Goal: Task Accomplishment & Management: Complete application form

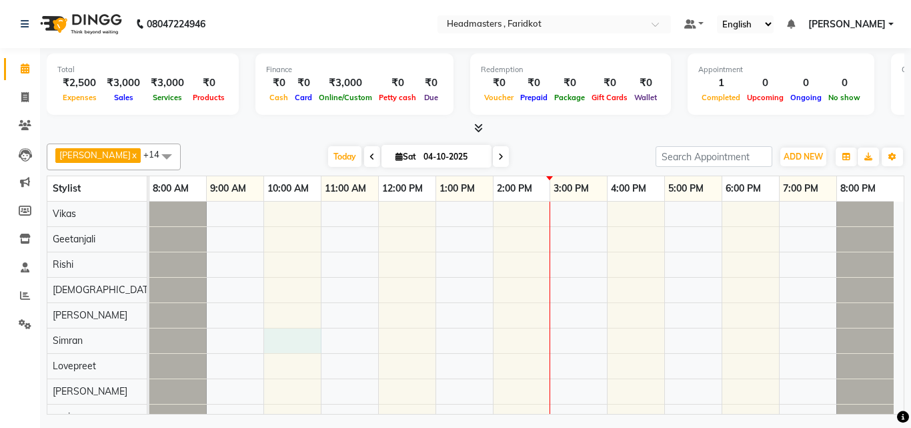
click at [310, 344] on div "[PERSON_NAME], TK01, 11:40 AM-12:40 PM, MUKRY-PARTY - Kryolan - PARTY" at bounding box center [526, 360] width 755 height 316
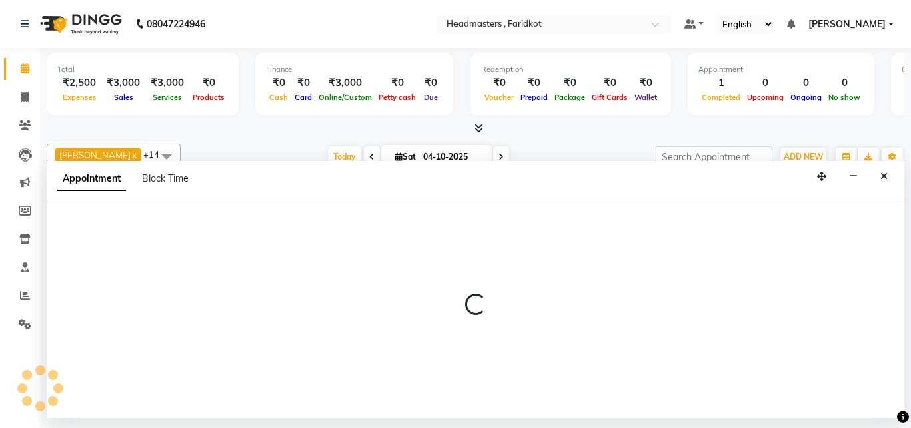
select select "76901"
select select "600"
select select "tentative"
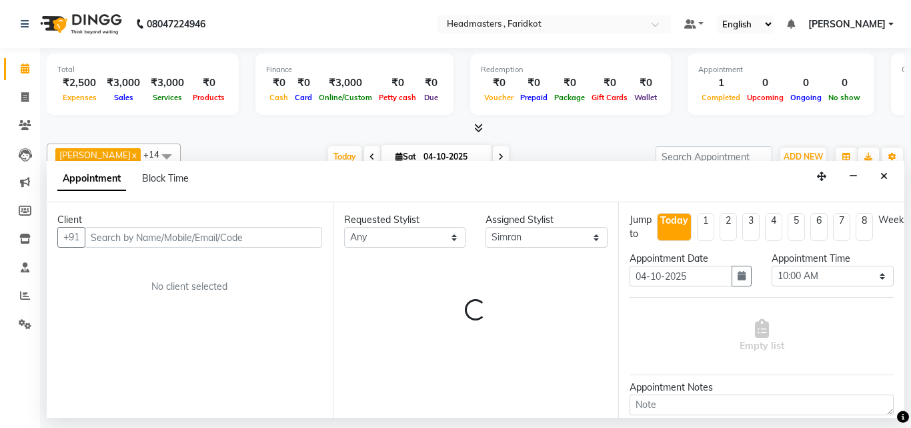
click at [203, 237] on input "text" at bounding box center [204, 237] width 238 height 21
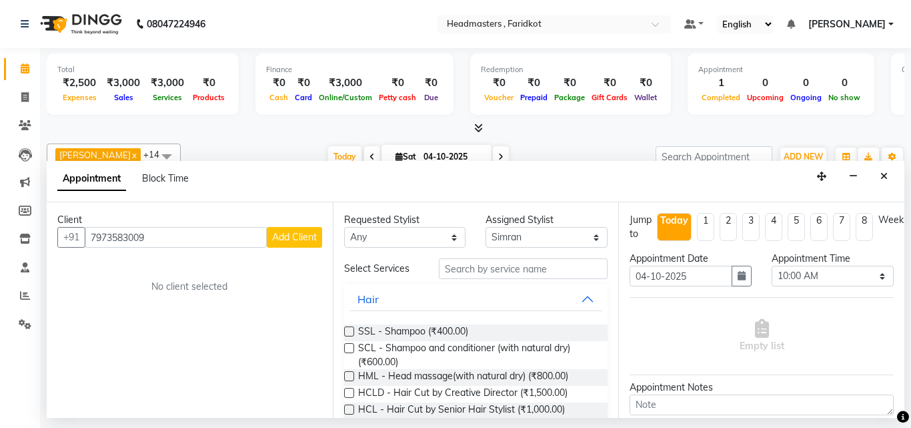
type input "7973583009"
click at [278, 240] on span "Add Client" at bounding box center [294, 237] width 45 height 12
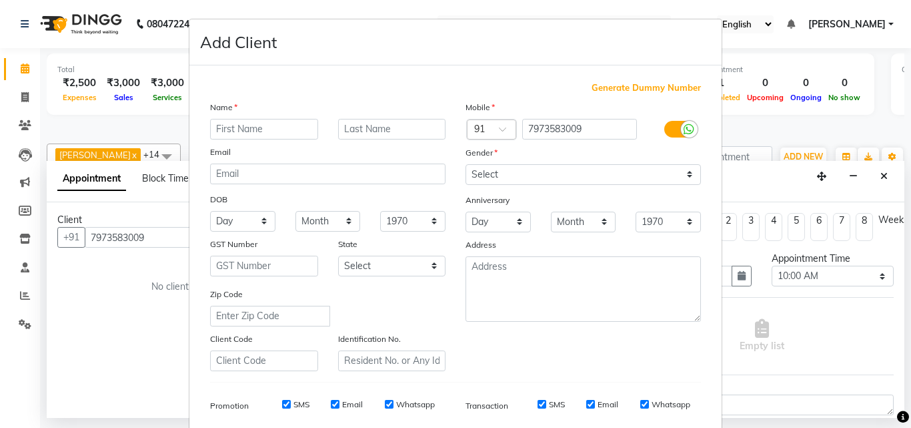
click at [291, 121] on input "text" at bounding box center [264, 129] width 108 height 21
type input "[PERSON_NAME]"
click at [501, 183] on select "Select [DEMOGRAPHIC_DATA] [DEMOGRAPHIC_DATA] Other Prefer Not To Say" at bounding box center [584, 174] width 236 height 21
select select "[DEMOGRAPHIC_DATA]"
click at [466, 164] on select "Select [DEMOGRAPHIC_DATA] [DEMOGRAPHIC_DATA] Other Prefer Not To Say" at bounding box center [584, 174] width 236 height 21
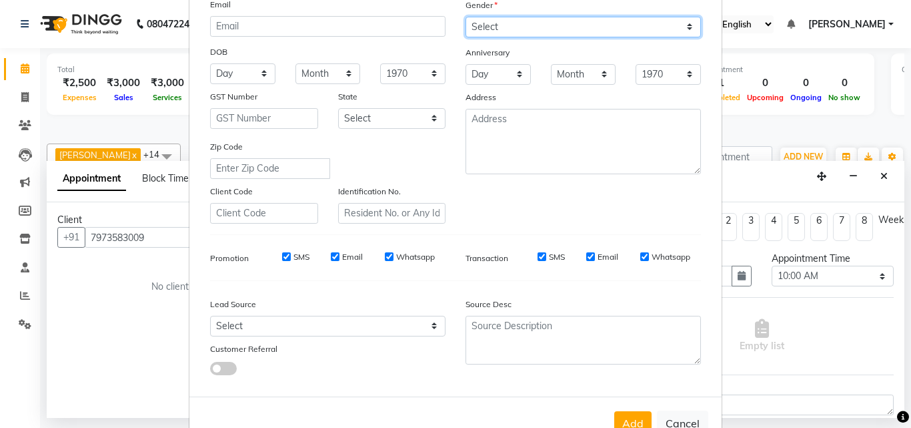
scroll to position [188, 0]
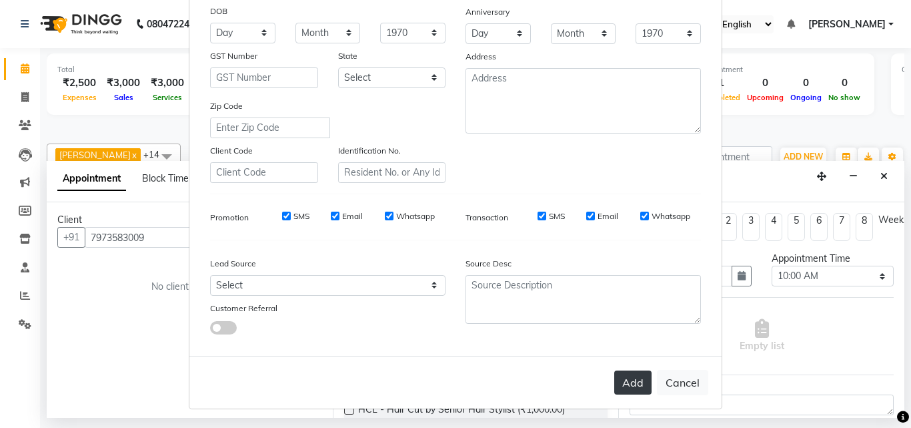
click at [621, 379] on button "Add" at bounding box center [633, 382] width 37 height 24
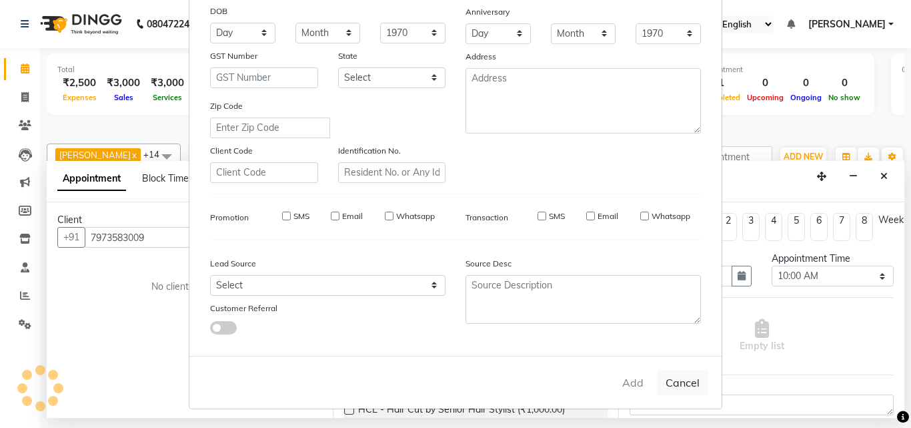
select select
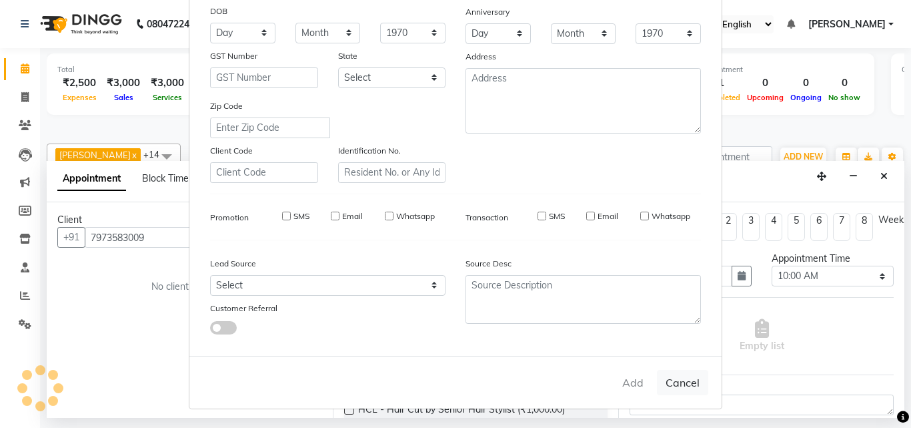
select select
checkbox input "false"
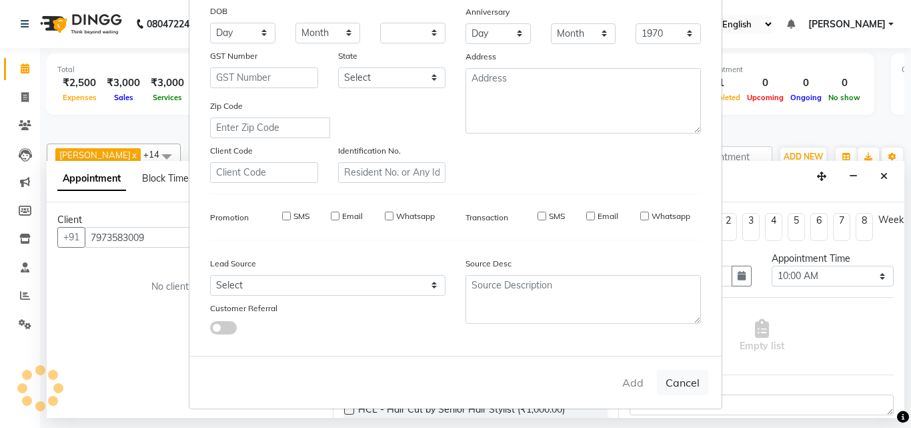
checkbox input "false"
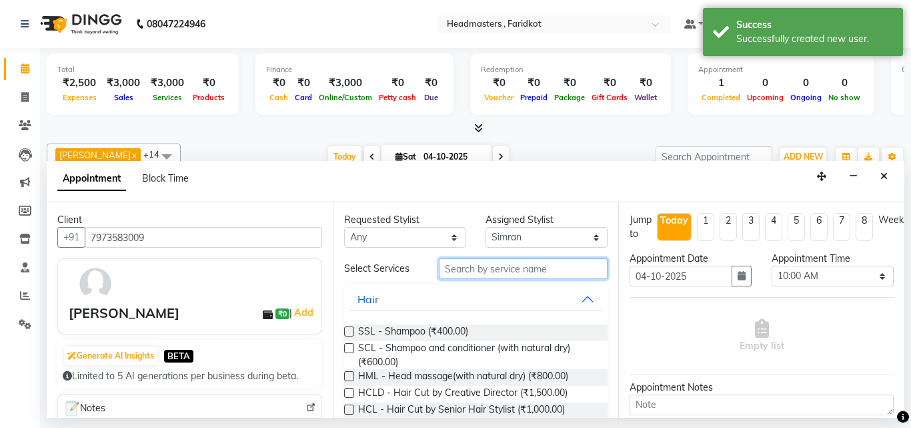
click at [489, 275] on input "text" at bounding box center [523, 268] width 169 height 21
click at [504, 270] on input "text" at bounding box center [523, 268] width 169 height 21
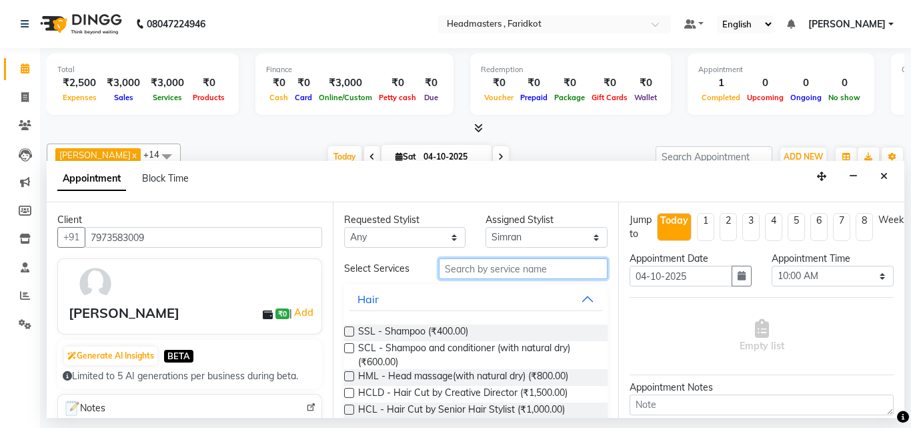
click at [461, 274] on input "text" at bounding box center [523, 268] width 169 height 21
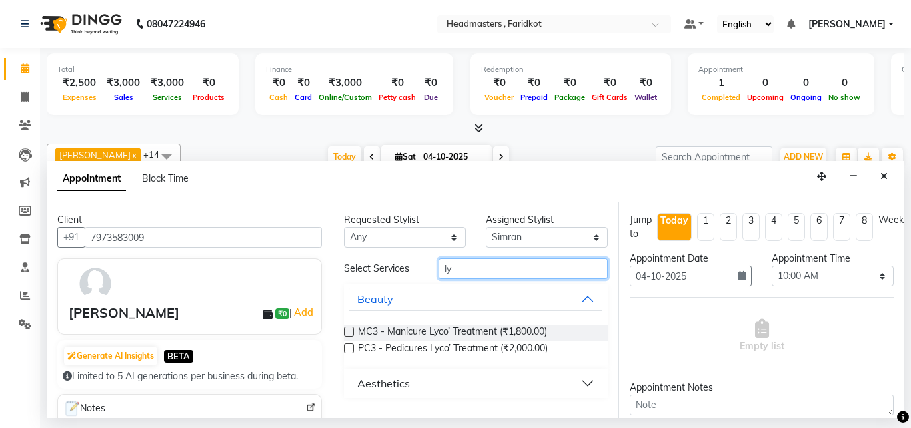
type input "l"
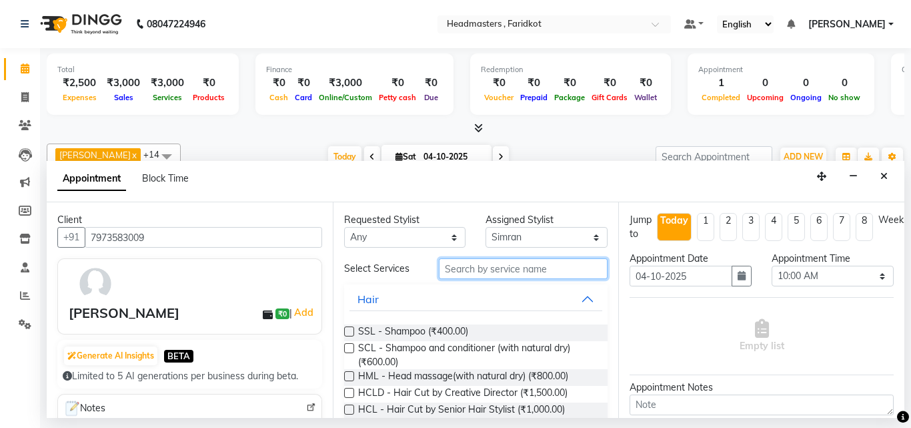
click at [478, 271] on input "text" at bounding box center [523, 268] width 169 height 21
click at [528, 274] on input "text" at bounding box center [523, 268] width 169 height 21
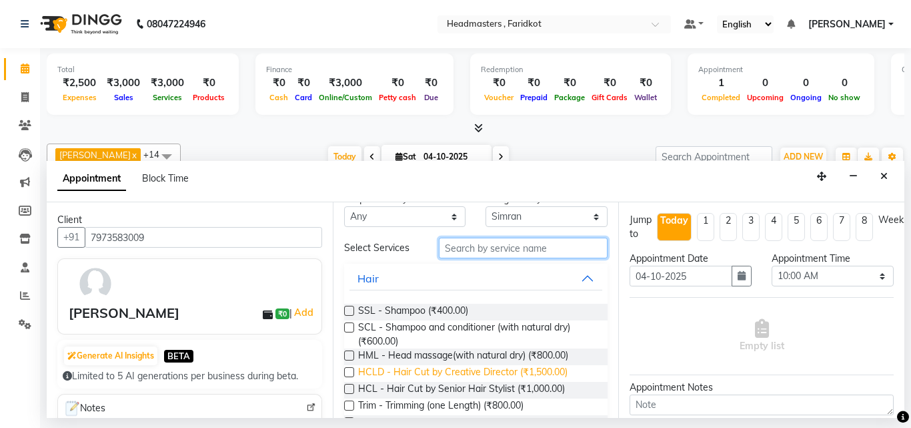
scroll to position [0, 0]
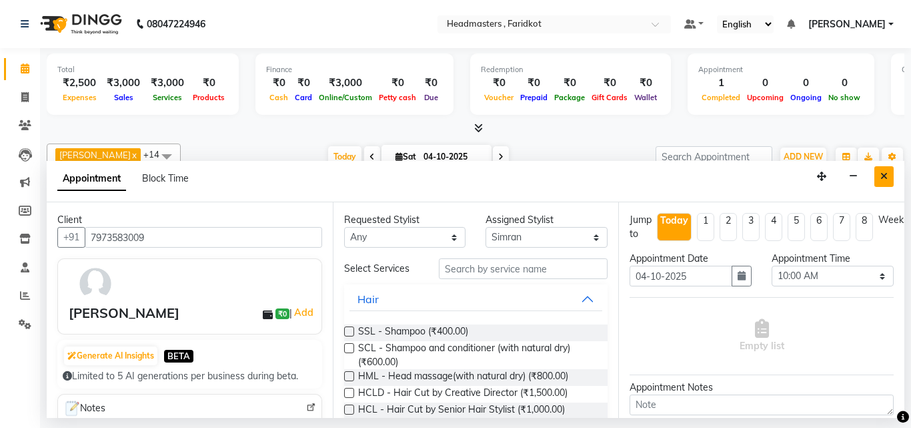
click at [893, 182] on button "Close" at bounding box center [884, 176] width 19 height 21
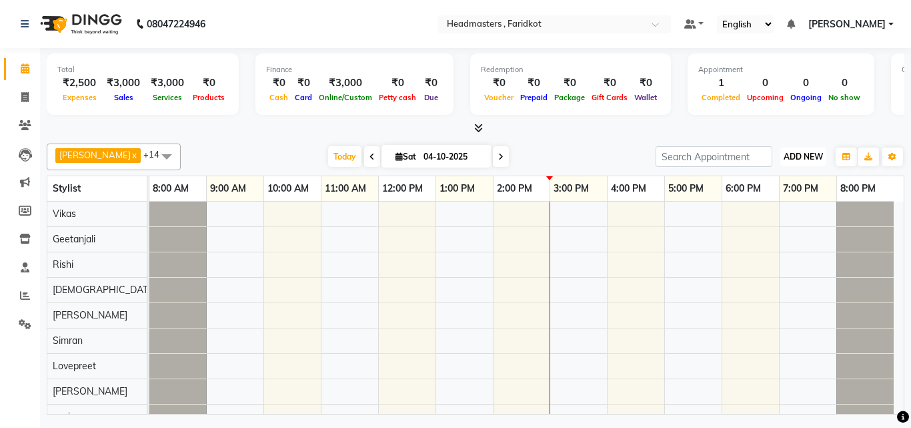
click at [805, 159] on span "ADD NEW" at bounding box center [803, 156] width 39 height 10
click at [776, 216] on link "Add Expense" at bounding box center [773, 216] width 105 height 17
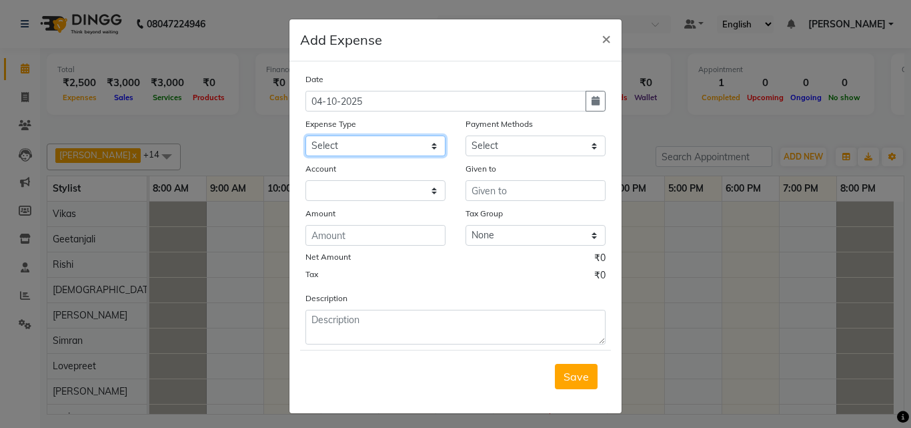
click at [418, 147] on select "Select Advance Salary Bank charges Car maintenance Cash transfer to bank Cash t…" at bounding box center [376, 145] width 140 height 21
click at [602, 43] on span "×" at bounding box center [606, 38] width 9 height 20
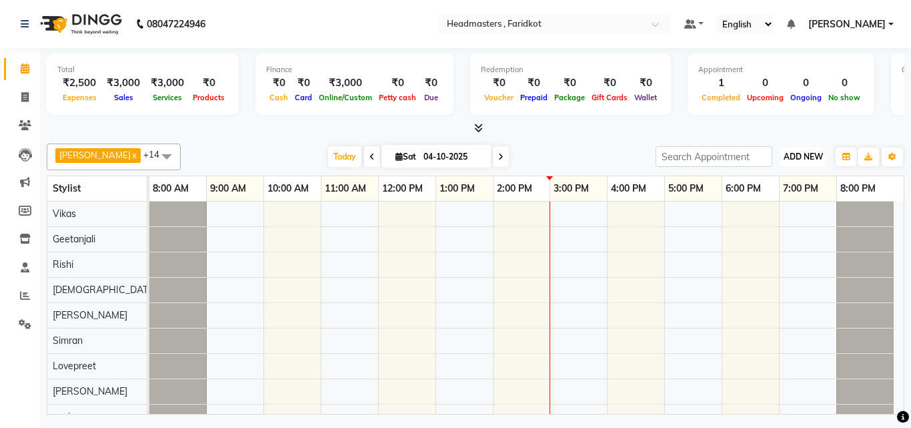
click at [807, 159] on span "ADD NEW" at bounding box center [803, 156] width 39 height 10
click at [761, 194] on link "Add Invoice" at bounding box center [773, 199] width 105 height 17
select select "7919"
select select "service"
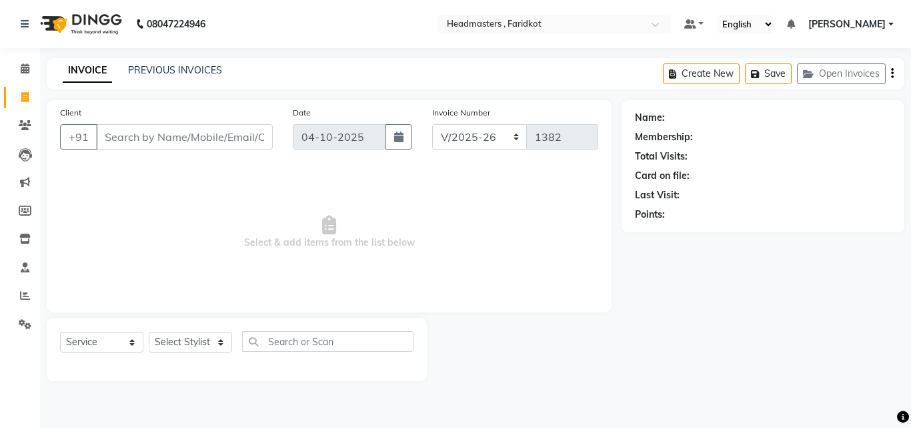
click at [214, 141] on input "Client" at bounding box center [184, 136] width 177 height 25
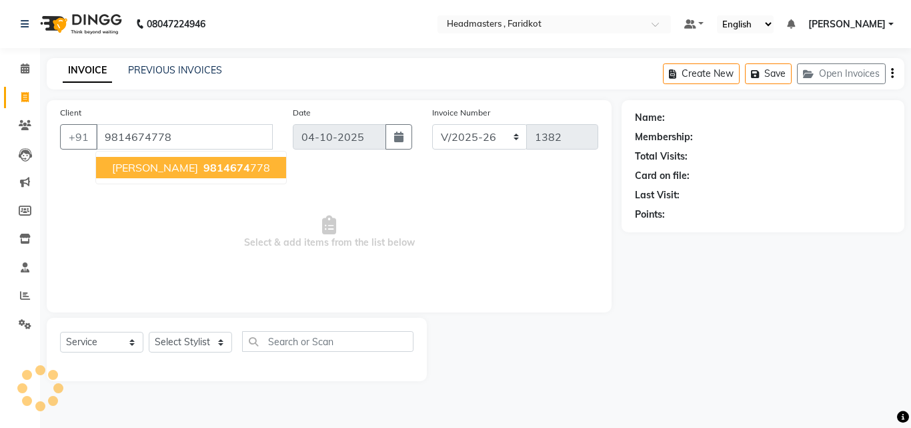
type input "9814674778"
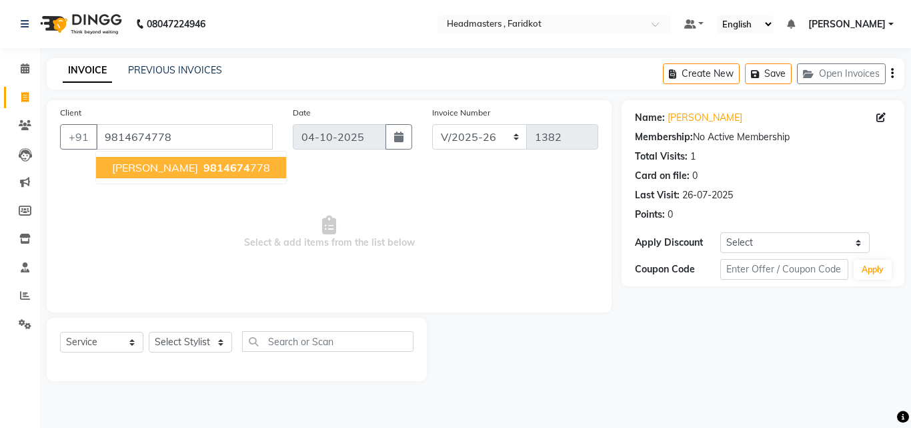
click at [141, 163] on span "[PERSON_NAME]" at bounding box center [155, 167] width 86 height 13
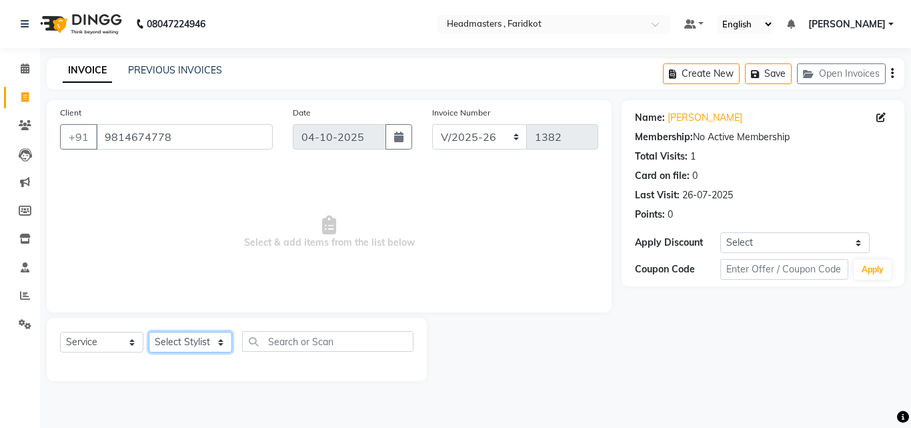
click at [200, 348] on select "Select Stylist Anu [PERSON_NAME] [PERSON_NAME] [PERSON_NAME] [PERSON_NAME] [PER…" at bounding box center [190, 342] width 83 height 21
select select "76900"
click at [149, 332] on select "Select Stylist Anu [PERSON_NAME] [PERSON_NAME] [PERSON_NAME] [PERSON_NAME] [PER…" at bounding box center [190, 342] width 83 height 21
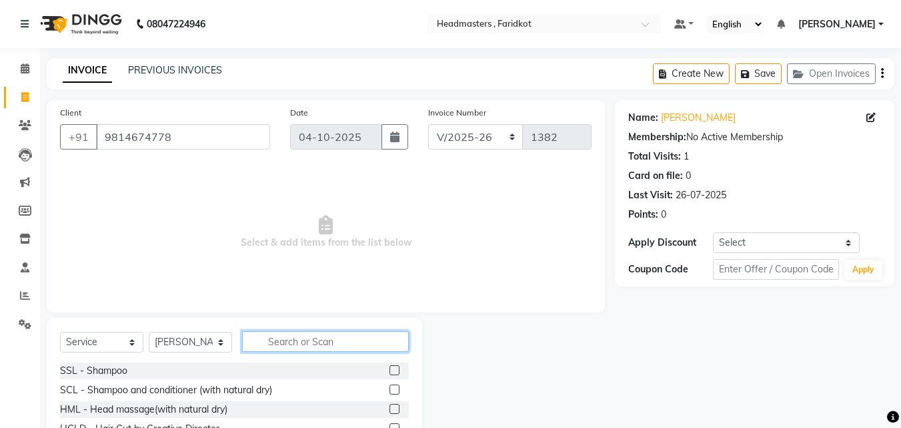
click at [312, 341] on input "text" at bounding box center [325, 341] width 167 height 21
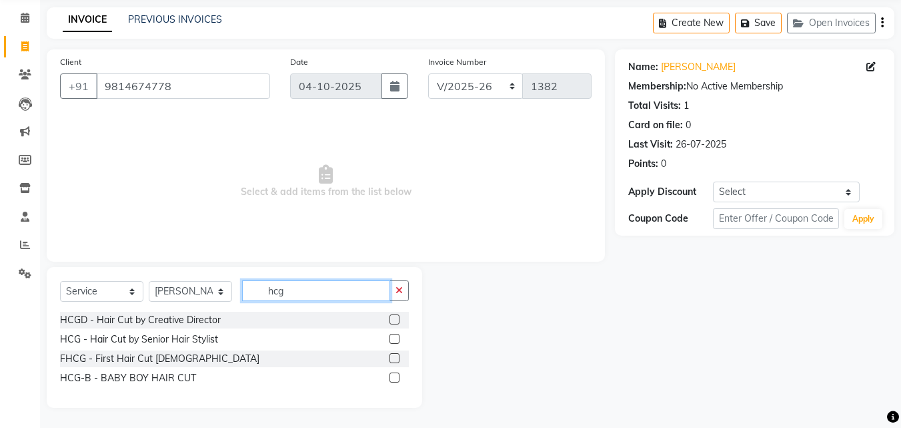
type input "hcg"
click at [397, 341] on label at bounding box center [395, 339] width 10 height 10
click at [397, 341] on input "checkbox" at bounding box center [394, 339] width 9 height 9
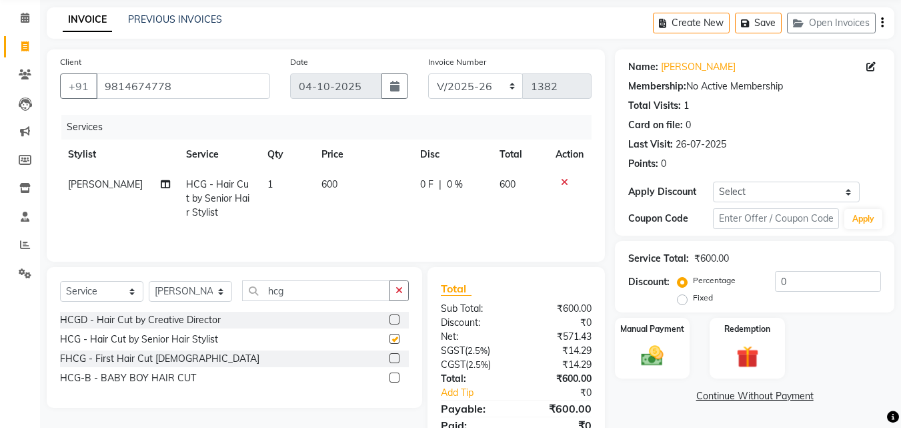
checkbox input "false"
click at [398, 296] on button "button" at bounding box center [399, 290] width 19 height 21
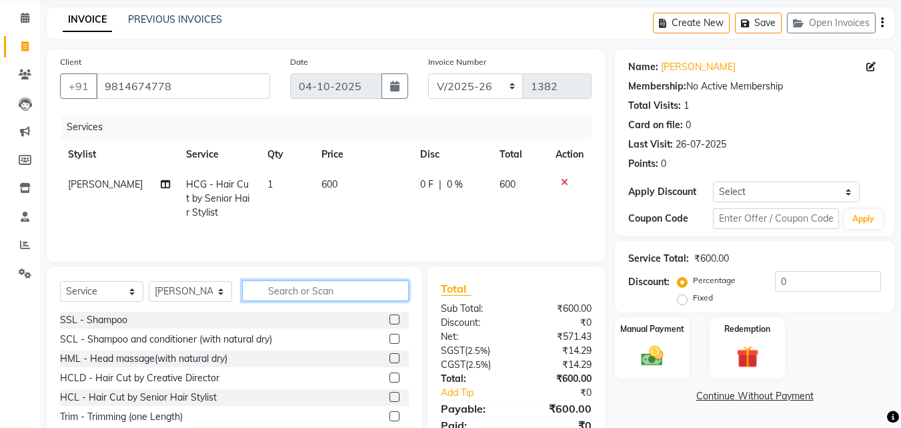
click at [374, 295] on input "text" at bounding box center [325, 290] width 167 height 21
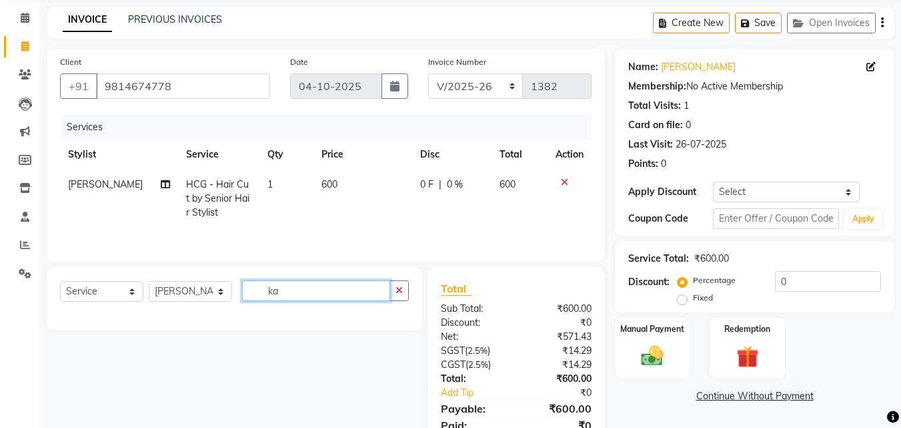
type input "k"
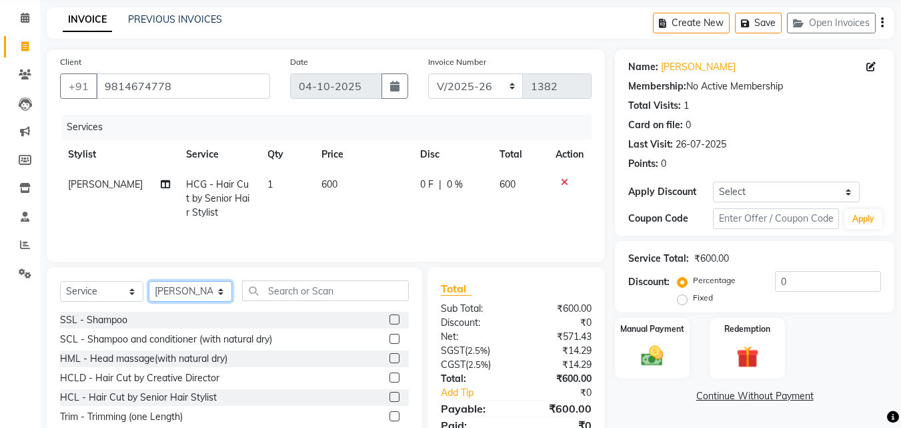
click at [222, 290] on select "Select Stylist Anu [PERSON_NAME] [PERSON_NAME] [PERSON_NAME] [PERSON_NAME] [PER…" at bounding box center [190, 291] width 83 height 21
select select "93734"
click at [149, 281] on select "Select Stylist Anu [PERSON_NAME] [PERSON_NAME] [PERSON_NAME] [PERSON_NAME] [PER…" at bounding box center [190, 291] width 83 height 21
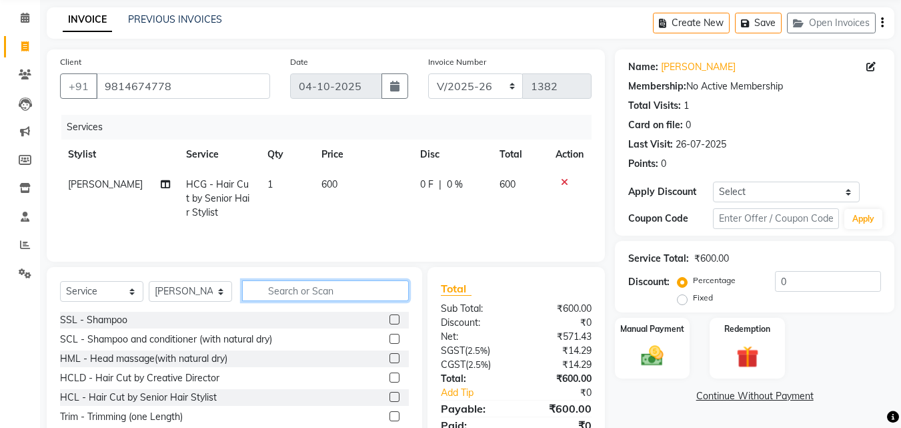
click at [316, 292] on input "text" at bounding box center [325, 290] width 167 height 21
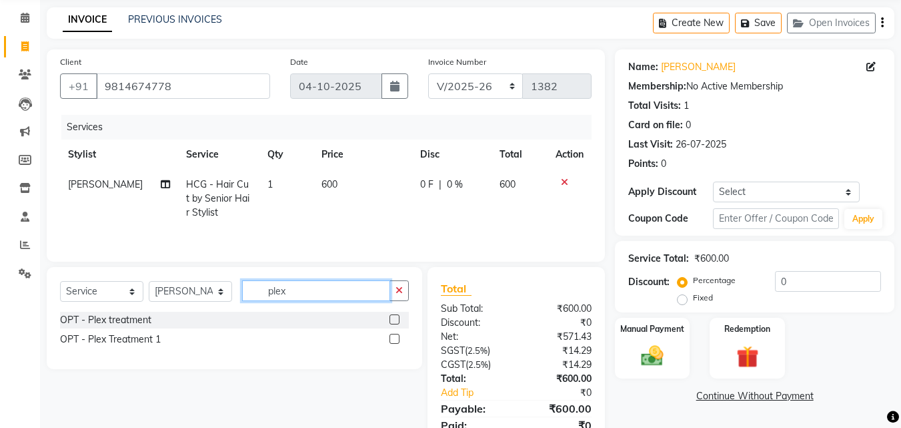
type input "plex"
click at [398, 320] on label at bounding box center [395, 319] width 10 height 10
click at [398, 320] on input "checkbox" at bounding box center [394, 320] width 9 height 9
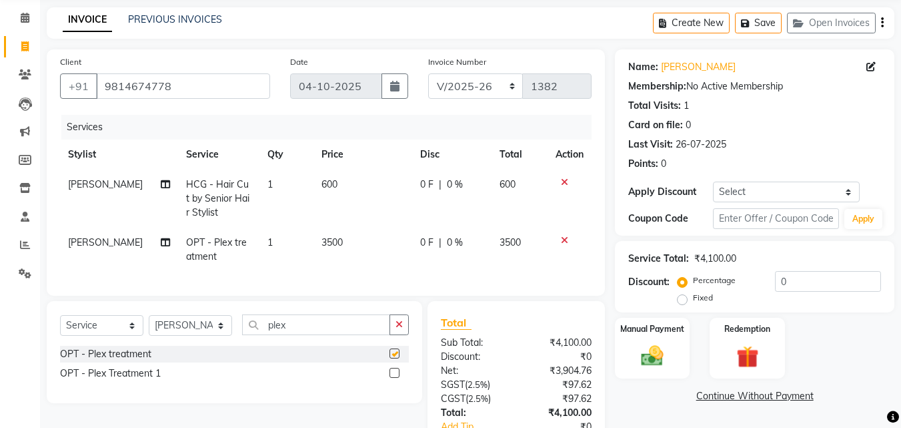
checkbox input "false"
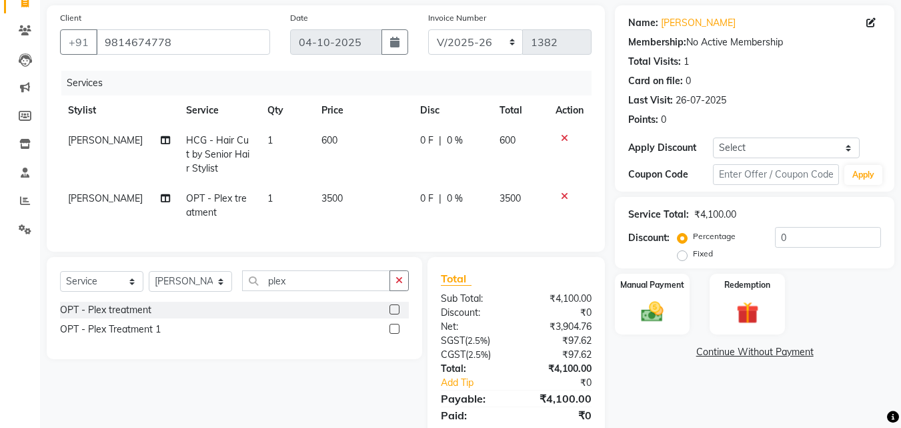
scroll to position [117, 0]
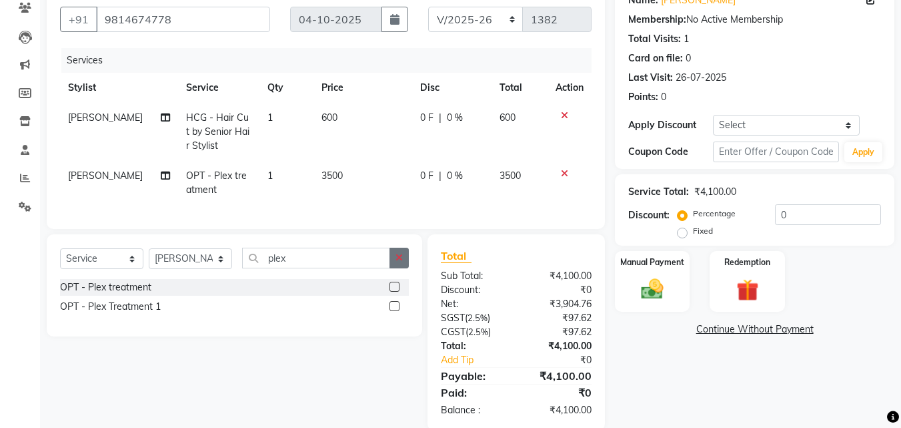
click at [399, 262] on icon "button" at bounding box center [399, 257] width 7 height 9
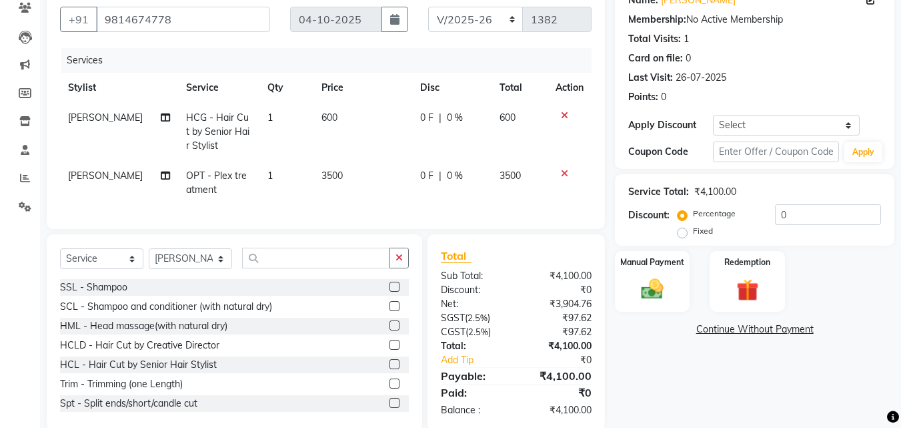
click at [334, 178] on span "3500" at bounding box center [332, 175] width 21 height 12
select select "93734"
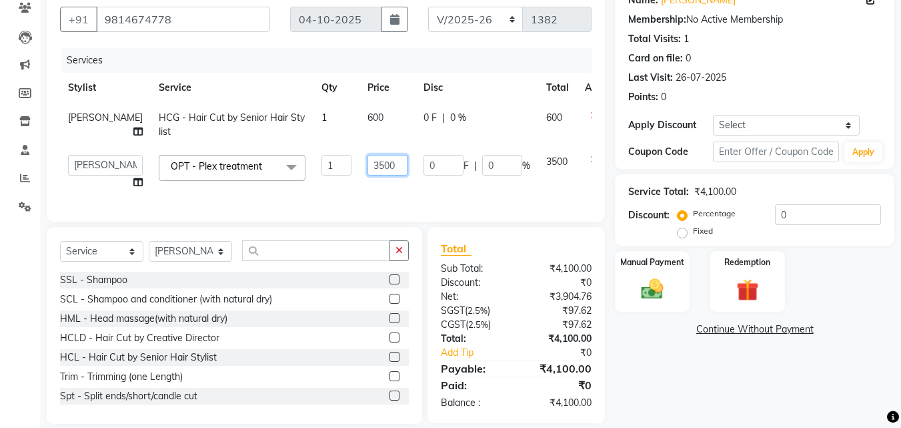
click at [368, 169] on input "3500" at bounding box center [388, 165] width 40 height 21
type input "3"
type input "4000"
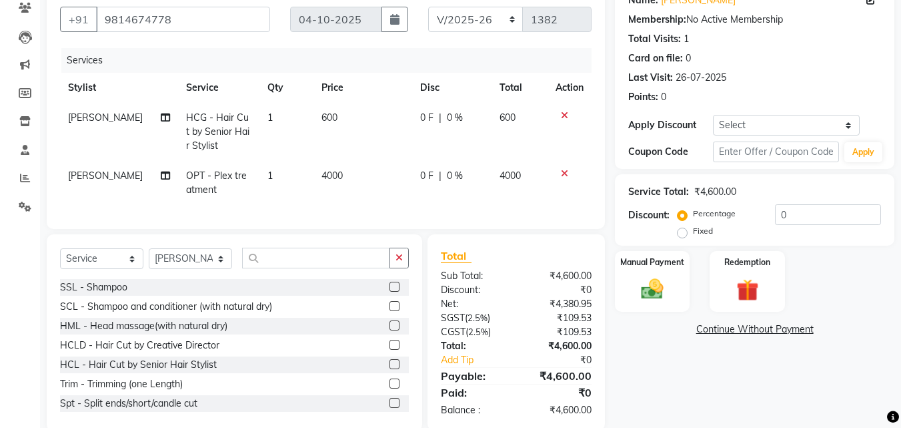
click at [682, 398] on div "Name: [PERSON_NAME] Membership: No Active Membership Total Visits: 1 Card on fi…" at bounding box center [760, 207] width 290 height 448
